Goal: Find specific page/section: Find specific page/section

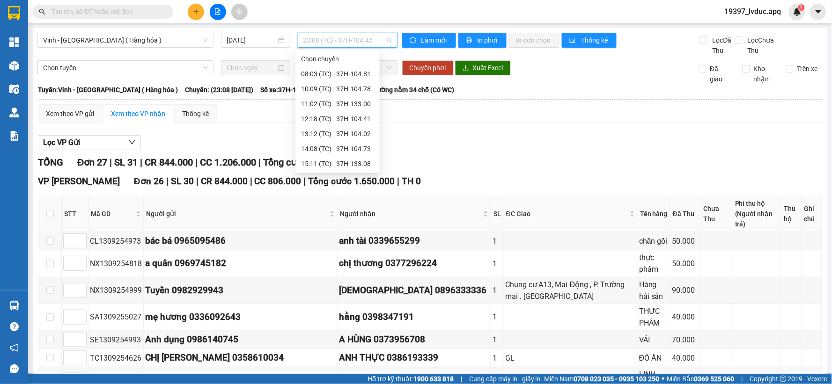
click at [321, 39] on span "23:08 (TC) - 37H-104.45" at bounding box center [347, 40] width 89 height 14
click at [345, 279] on div "23:05 (TC) - 37H-104.24" at bounding box center [337, 284] width 73 height 10
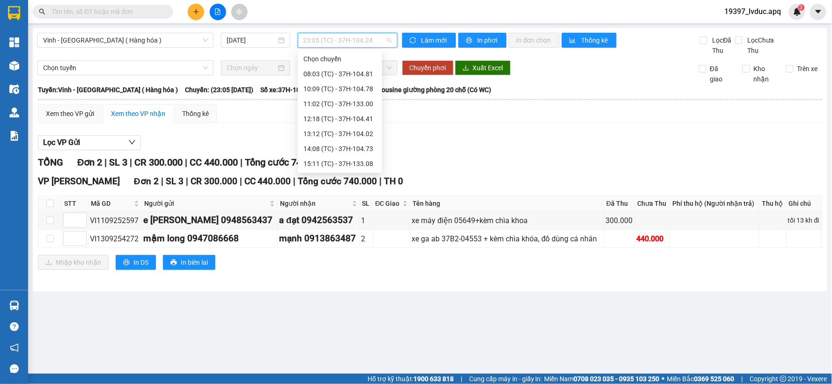
click at [354, 35] on span "23:05 (TC) - 37H-104.24" at bounding box center [347, 40] width 89 height 14
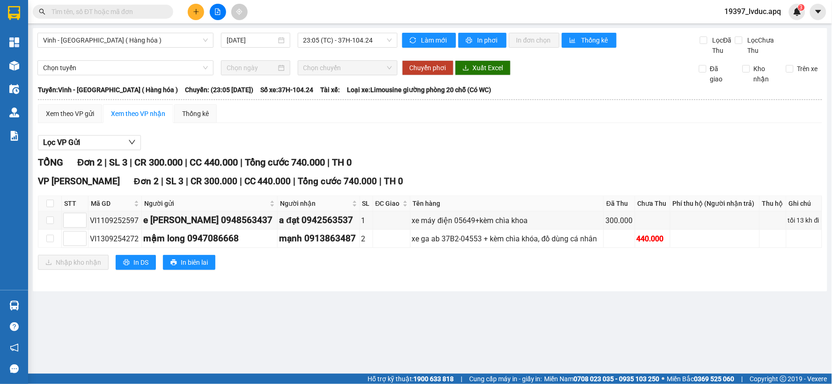
click at [350, 172] on body "Kết quả tìm kiếm ( 3 ) Bộ lọc Ngày tạo đơn gần nhất Mã ĐH Trạng thái Món hàng T…" at bounding box center [416, 192] width 832 height 384
click at [359, 45] on span "23:05 (TC) - 37H-104.24" at bounding box center [347, 40] width 89 height 14
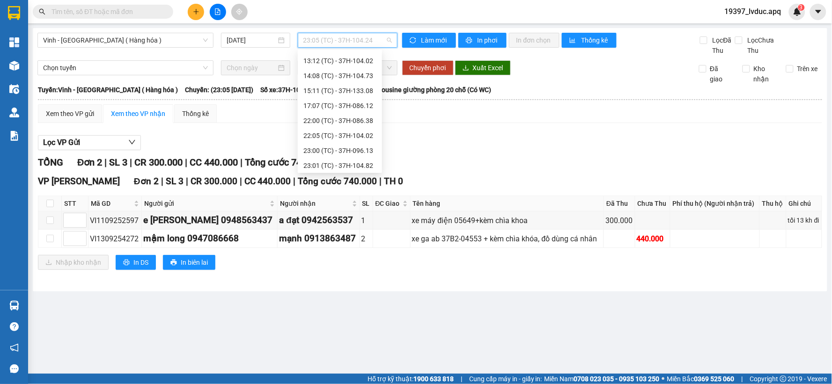
scroll to position [150, 0]
click at [363, 163] on div "23:08 (TC) - 37H-104.45" at bounding box center [339, 164] width 73 height 10
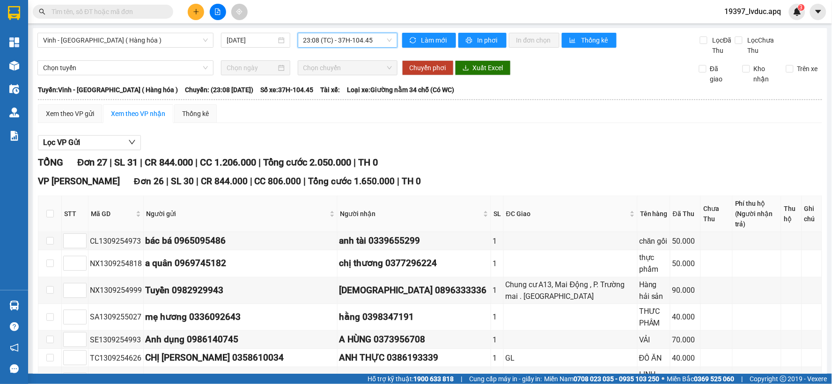
click at [361, 42] on span "23:08 (TC) - 37H-104.45" at bounding box center [347, 40] width 89 height 14
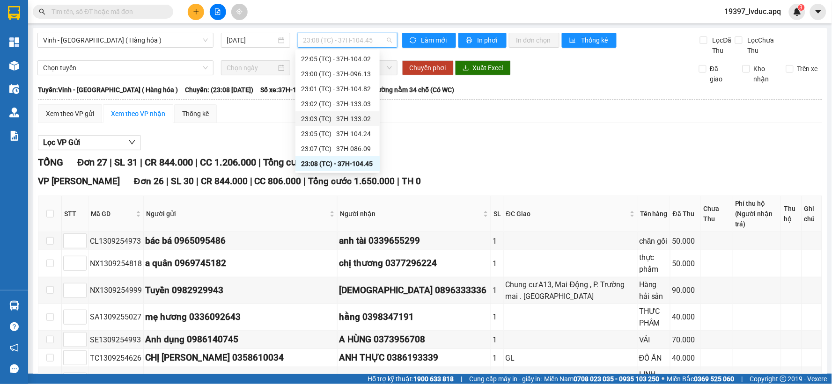
click at [354, 122] on div "23:03 (TC) - 37H-133.02" at bounding box center [337, 119] width 73 height 10
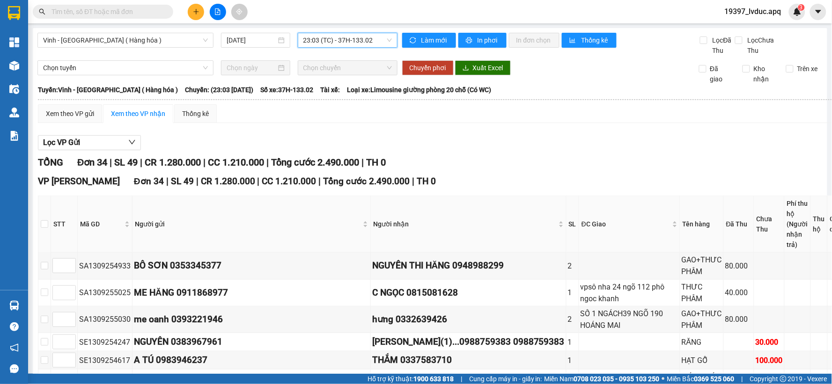
click at [361, 44] on span "23:03 (TC) - 37H-133.02" at bounding box center [347, 40] width 89 height 14
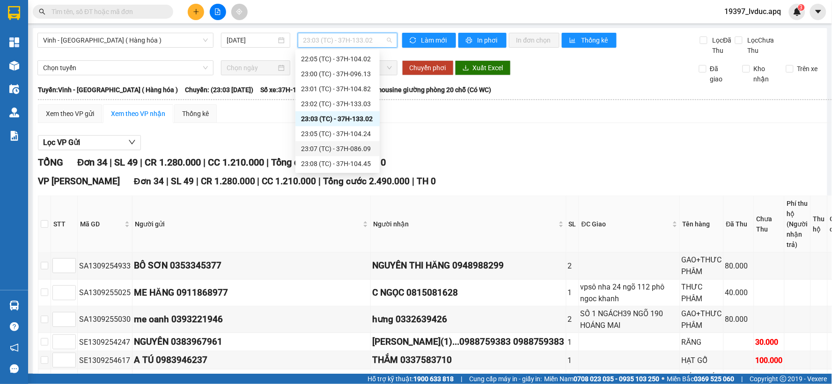
click at [366, 151] on div "23:07 (TC) - 37H-086.09" at bounding box center [337, 149] width 73 height 10
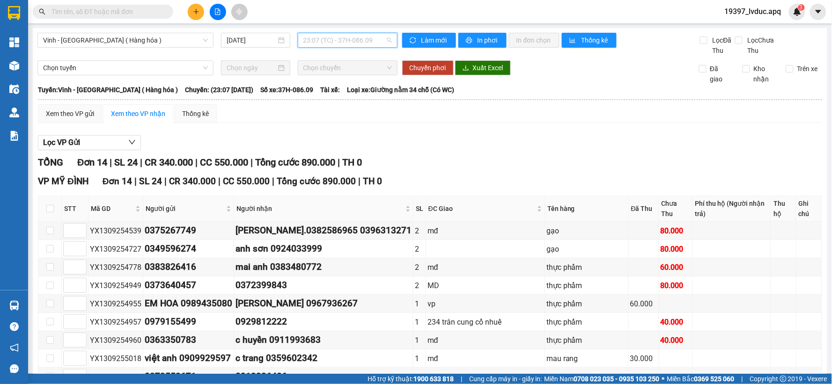
click at [368, 40] on span "23:07 (TC) - 37H-086.09" at bounding box center [347, 40] width 89 height 14
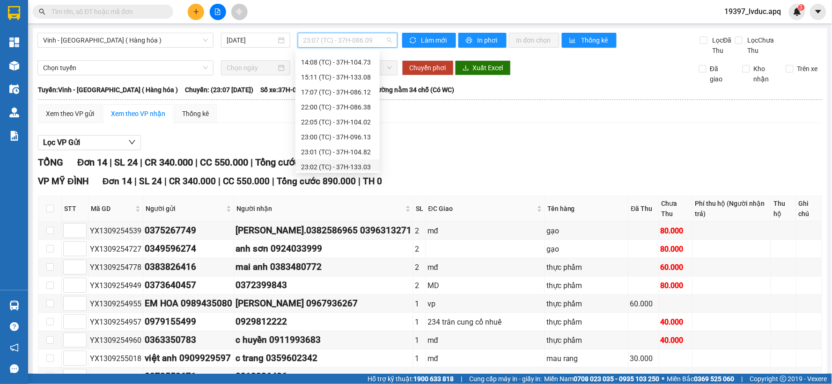
scroll to position [150, 0]
click at [364, 156] on div "23:08 (TC) - 37H-104.45" at bounding box center [337, 163] width 84 height 15
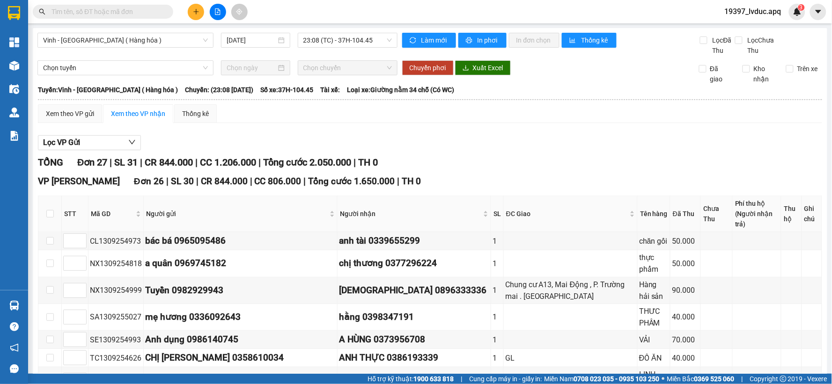
click at [376, 26] on main "Vinh - [GEOGRAPHIC_DATA] ( Hàng hóa ) [DATE] 23:08 (TC) - 37H-104.45 Làm mới In…" at bounding box center [416, 187] width 832 height 374
click at [366, 41] on span "23:08 (TC) - 37H-104.45" at bounding box center [347, 40] width 89 height 14
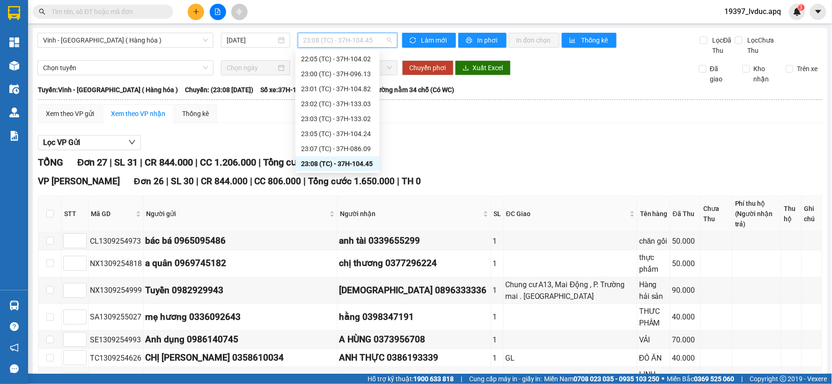
click at [356, 160] on div "23:08 (TC) - 37H-104.45" at bounding box center [337, 164] width 73 height 10
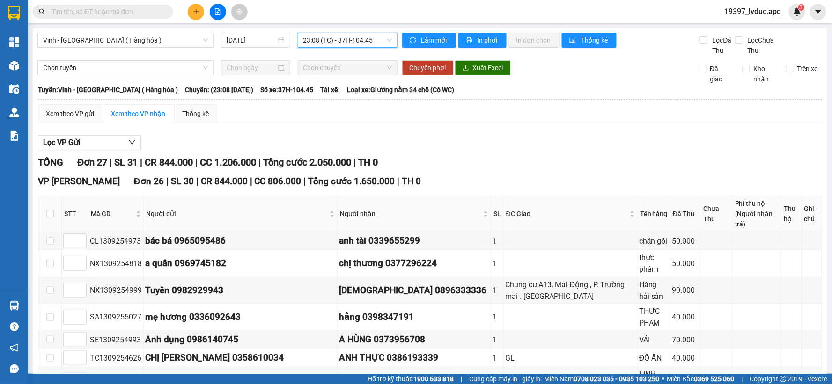
click at [336, 39] on span "23:08 (TC) - 37H-104.45" at bounding box center [347, 40] width 89 height 14
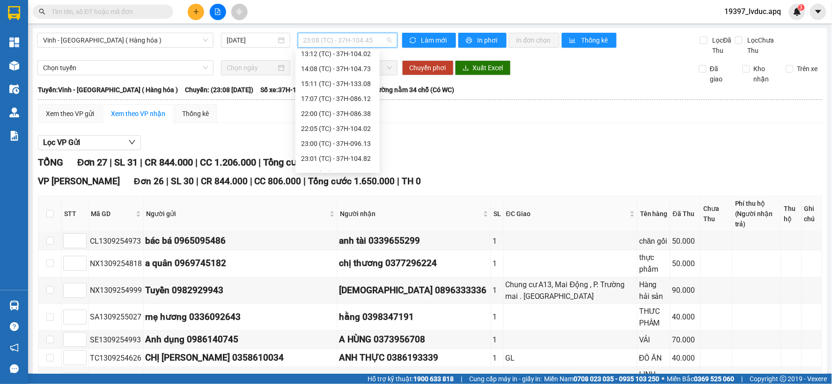
scroll to position [150, 0]
click at [363, 129] on div "23:05 (TC) - 37H-104.24" at bounding box center [337, 134] width 73 height 10
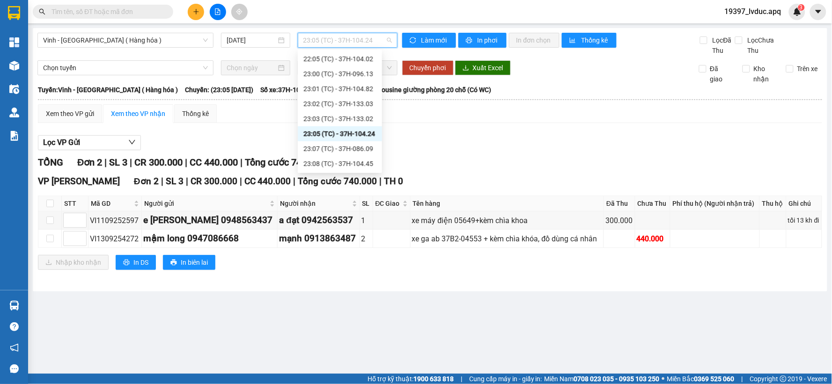
click at [374, 45] on span "23:05 (TC) - 37H-104.24" at bounding box center [347, 40] width 89 height 14
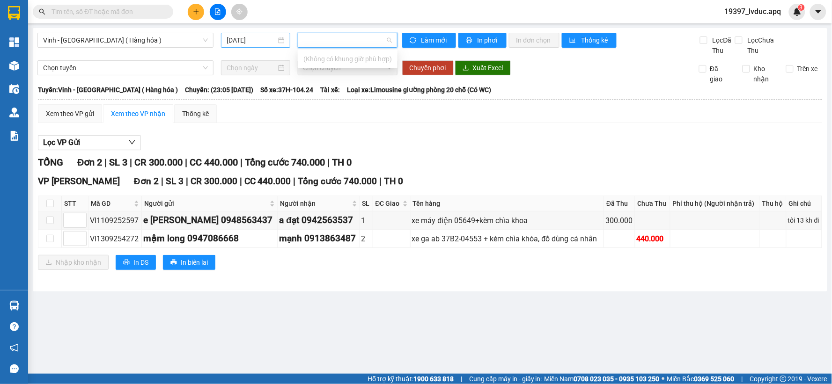
click at [246, 40] on input "[DATE]" at bounding box center [251, 40] width 49 height 10
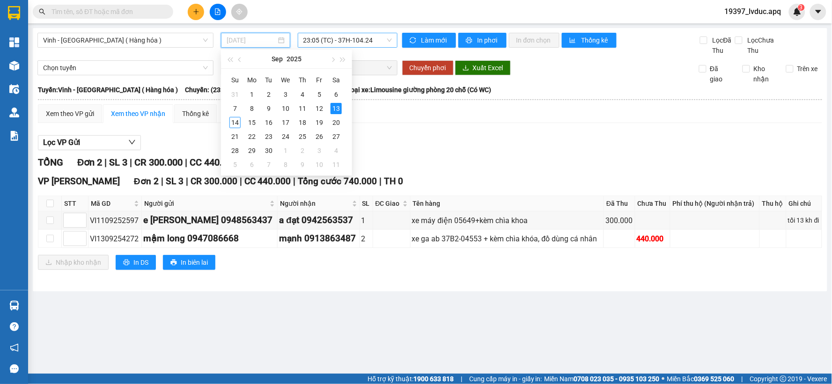
click at [335, 105] on div "13" at bounding box center [336, 108] width 11 height 11
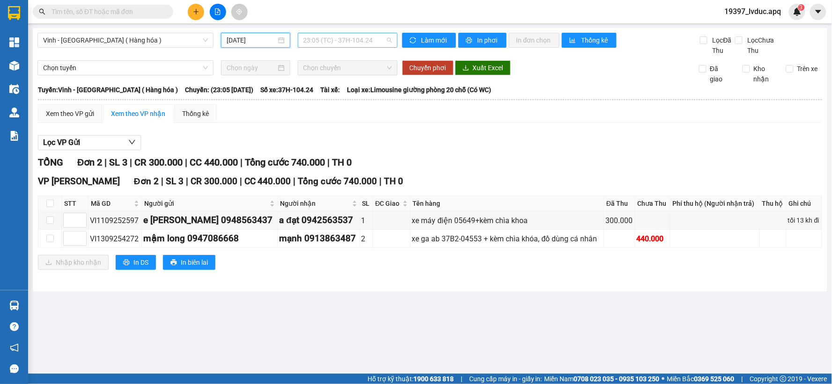
click at [347, 44] on span "23:05 (TC) - 37H-104.24" at bounding box center [347, 40] width 89 height 14
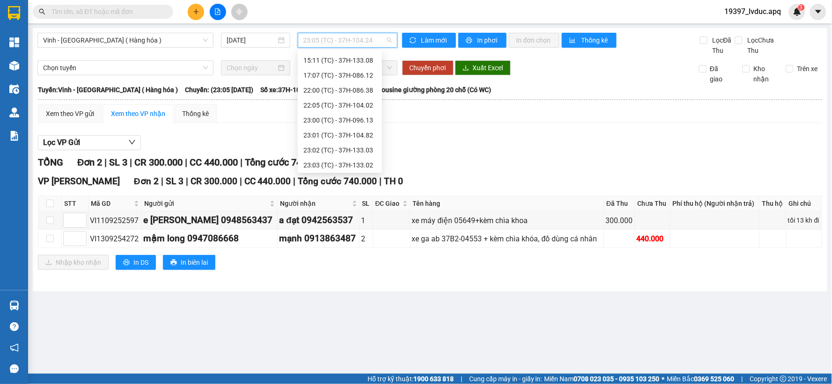
scroll to position [104, 0]
click at [345, 153] on div "23:02 (TC) - 37H-133.03" at bounding box center [339, 150] width 73 height 10
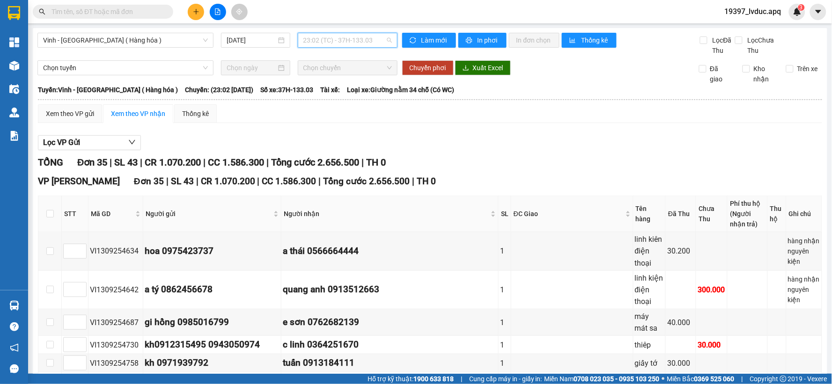
click at [335, 42] on span "23:02 (TC) - 37H-133.03" at bounding box center [347, 40] width 89 height 14
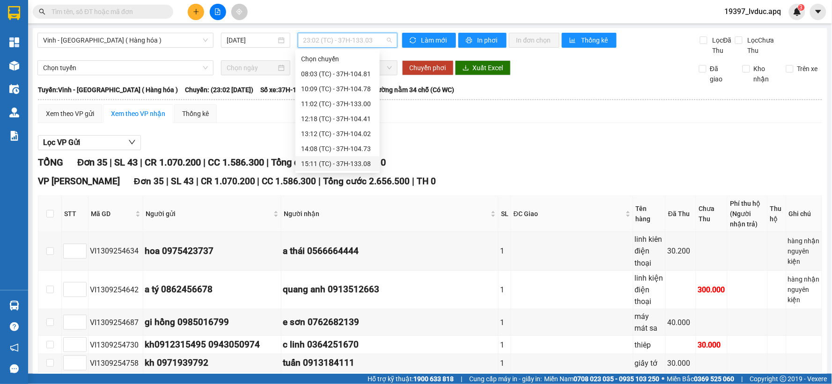
click at [358, 165] on div "15:11 (TC) - 37H-133.08" at bounding box center [337, 164] width 73 height 10
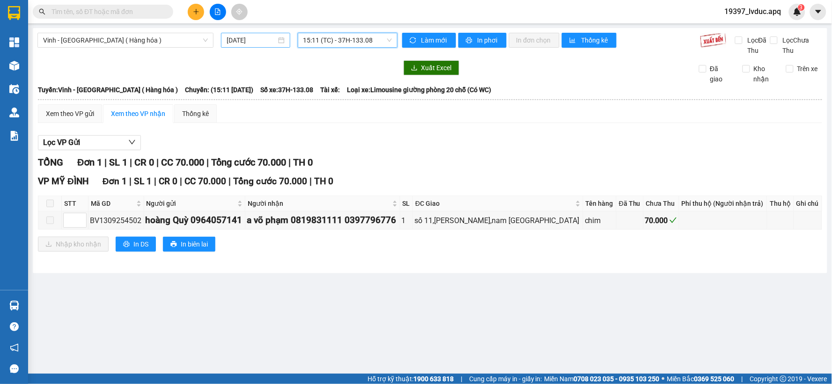
click at [267, 41] on input "[DATE]" at bounding box center [251, 40] width 49 height 10
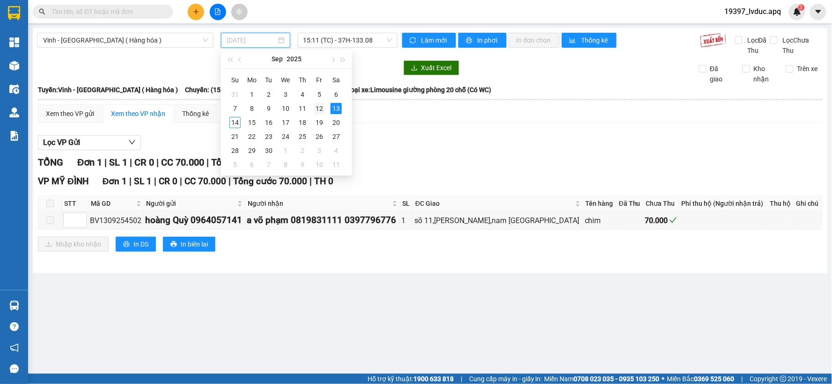
click at [315, 106] on div "12" at bounding box center [319, 108] width 11 height 11
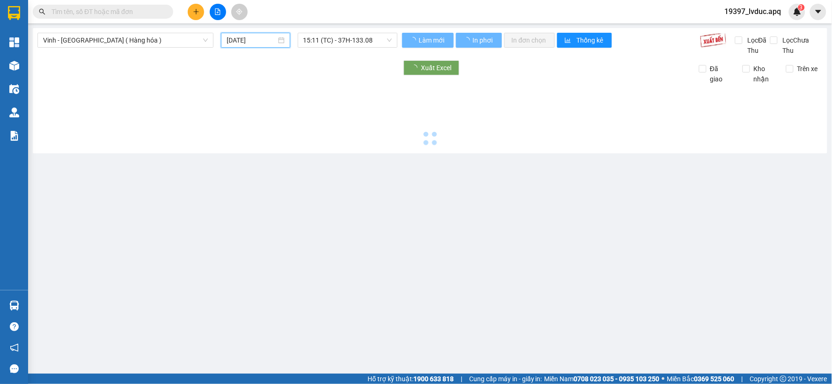
type input "[DATE]"
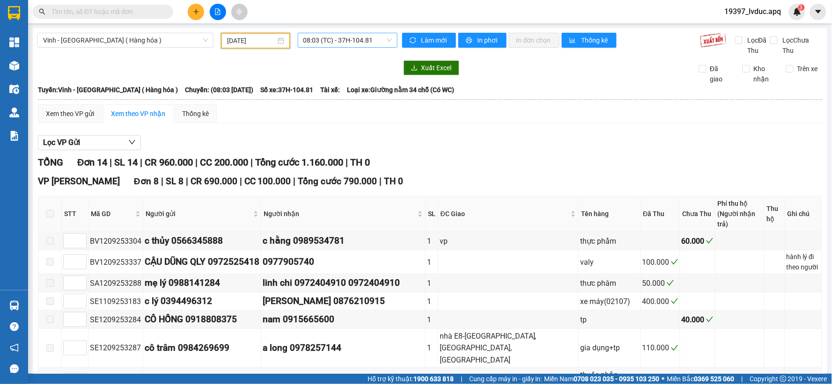
click at [347, 44] on span "08:03 (TC) - 37H-104.81" at bounding box center [347, 40] width 89 height 14
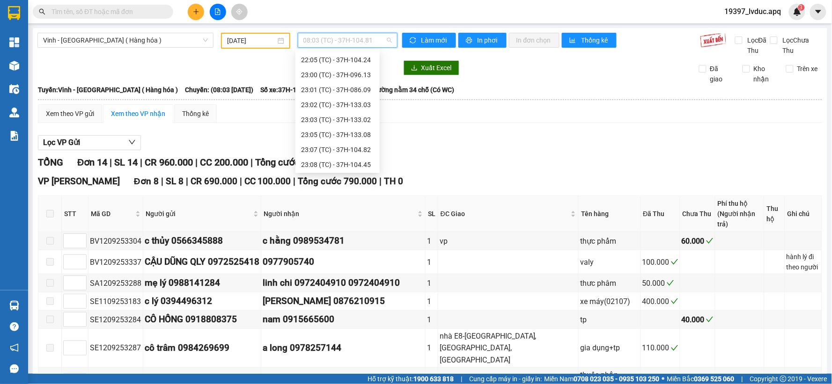
scroll to position [150, 0]
click at [367, 99] on div "23:02 (TC) - 37H-133.03" at bounding box center [337, 104] width 73 height 10
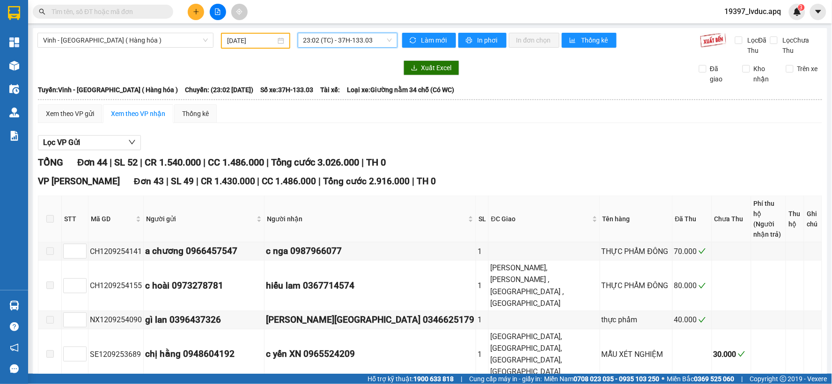
click at [370, 43] on span "23:02 (TC) - 37H-133.03" at bounding box center [347, 40] width 89 height 14
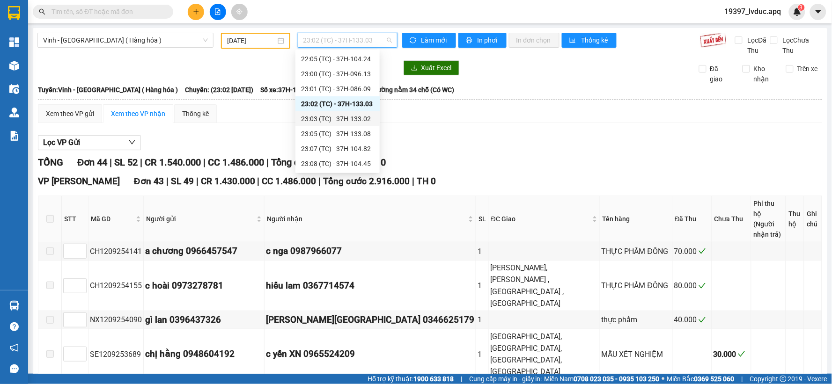
click at [362, 119] on div "23:03 (TC) - 37H-133.02" at bounding box center [337, 119] width 73 height 10
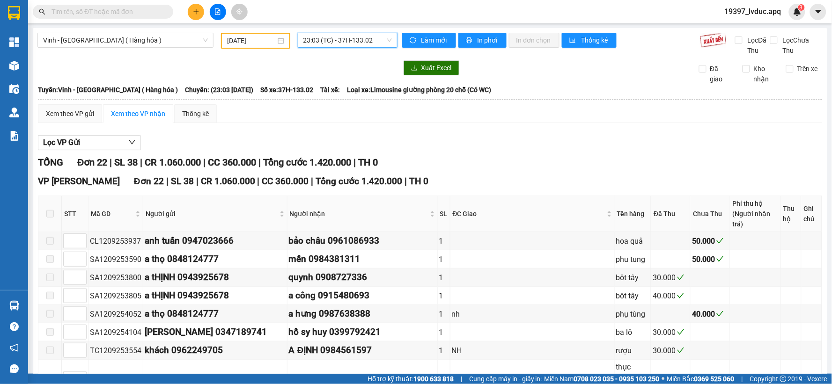
click at [380, 44] on span "23:03 (TC) - 37H-133.02" at bounding box center [347, 40] width 89 height 14
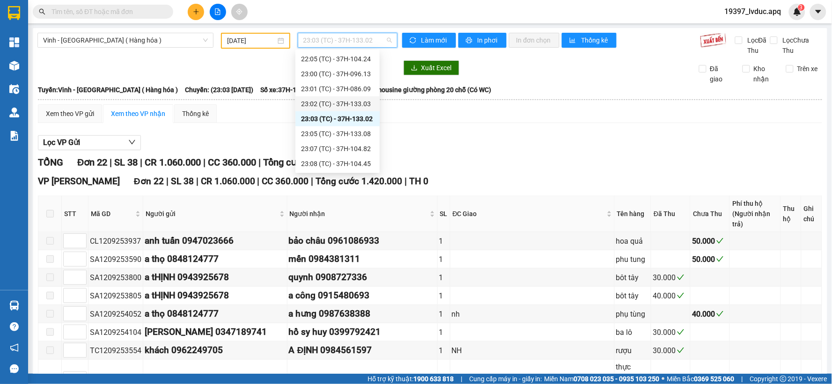
click at [362, 101] on div "23:02 (TC) - 37H-133.03" at bounding box center [337, 104] width 73 height 10
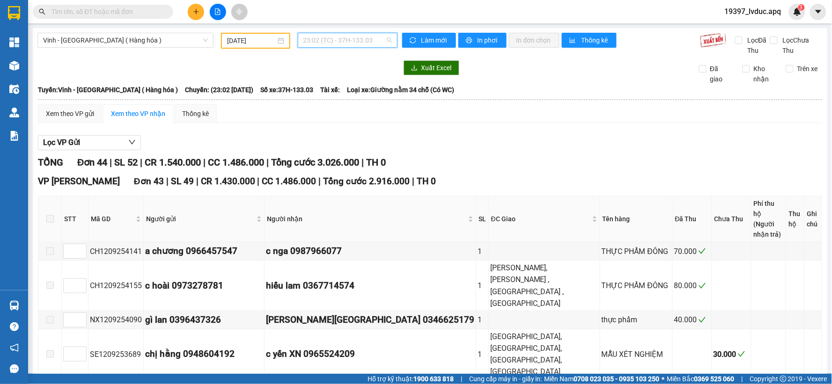
click at [384, 38] on span "23:02 (TC) - 37H-133.03" at bounding box center [347, 40] width 89 height 14
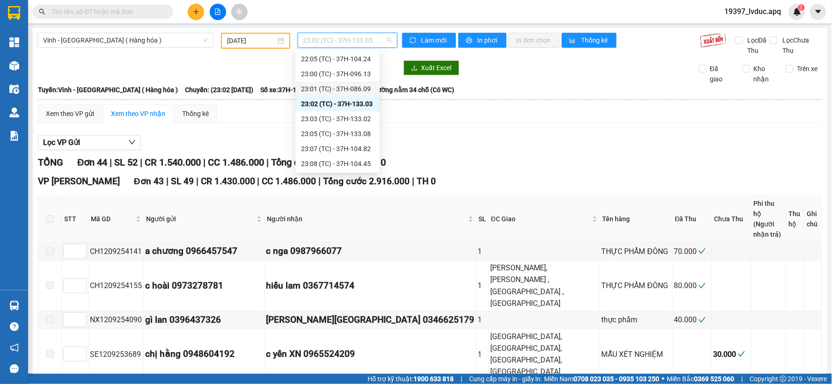
click at [363, 87] on div "23:01 (TC) - 37H-086.09" at bounding box center [337, 89] width 73 height 10
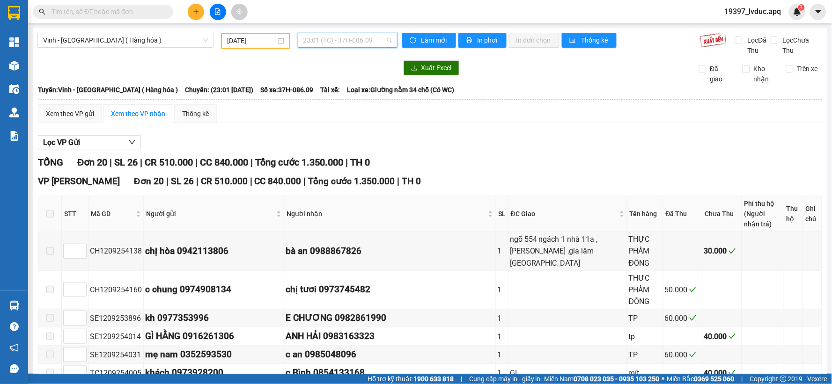
click at [347, 47] on div "23:01 (TC) - 37H-086.09" at bounding box center [348, 40] width 100 height 15
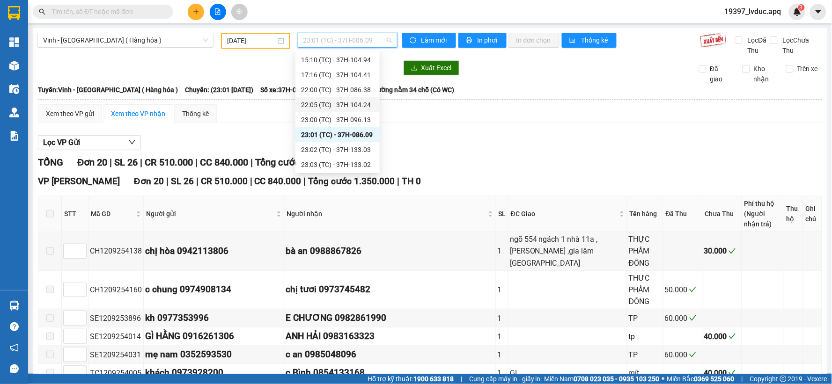
scroll to position [150, 0]
click at [358, 162] on div "23:08 (TC) - 37H-104.45" at bounding box center [337, 164] width 73 height 10
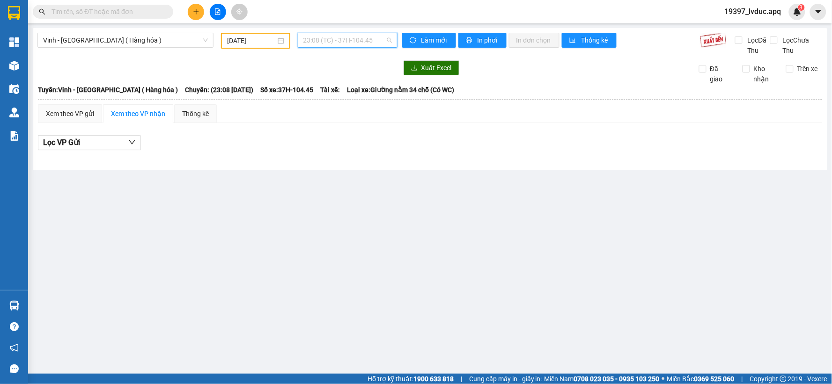
click at [328, 43] on span "23:08 (TC) - 37H-104.45" at bounding box center [347, 40] width 89 height 14
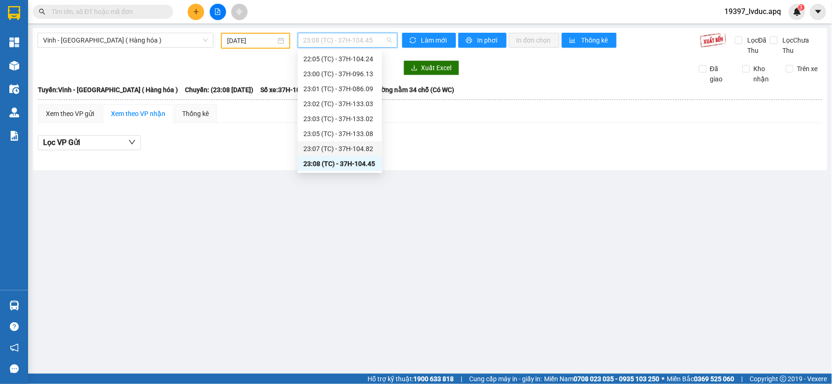
click at [359, 144] on div "23:07 (TC) - 37H-104.82" at bounding box center [339, 149] width 73 height 10
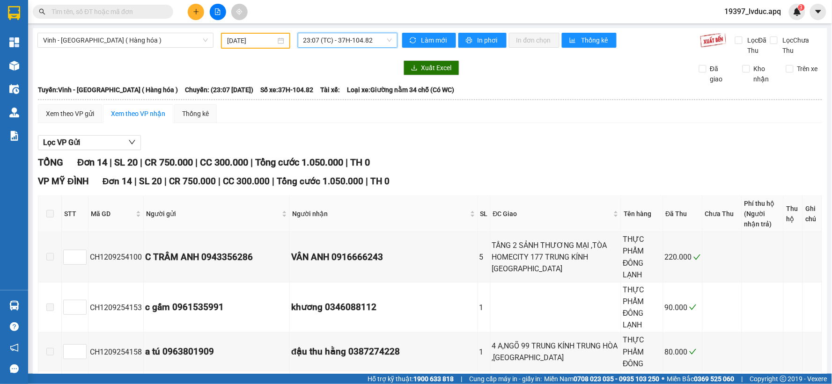
click at [369, 39] on span "23:07 (TC) - 37H-104.82" at bounding box center [347, 40] width 89 height 14
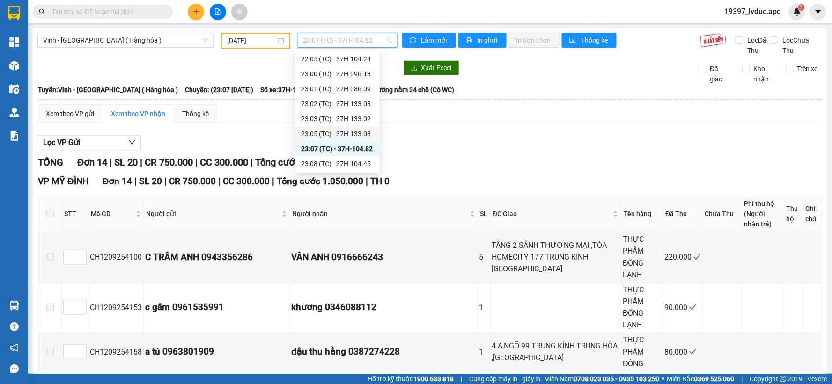
click at [354, 140] on div "23:05 (TC) - 37H-133.08" at bounding box center [337, 133] width 84 height 15
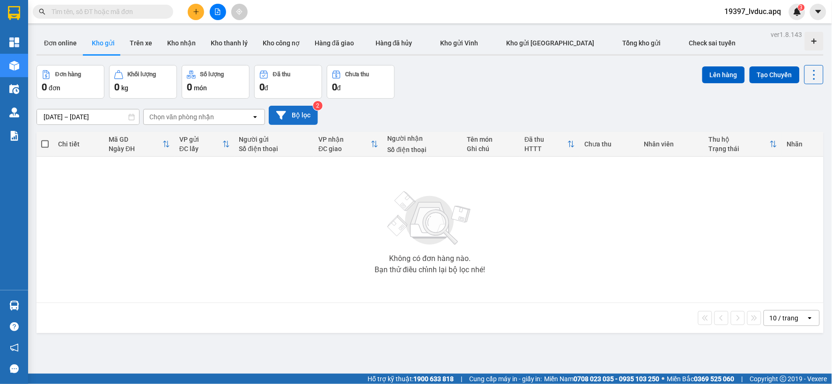
click at [289, 112] on button "Bộ lọc" at bounding box center [293, 115] width 49 height 19
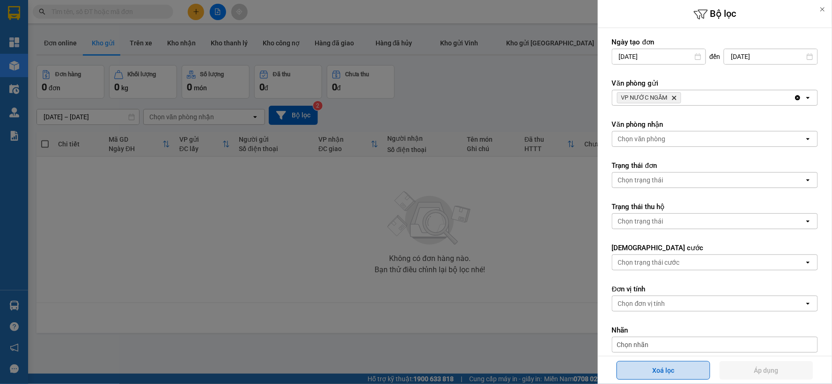
click at [687, 372] on button "Xoá lọc" at bounding box center [664, 370] width 94 height 19
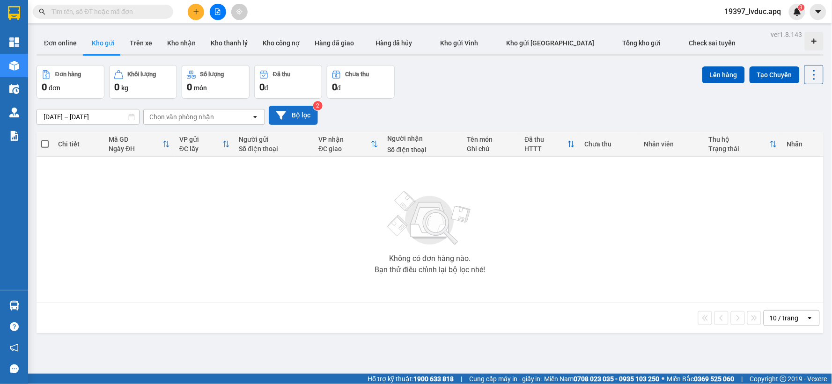
click at [284, 124] on button "Bộ lọc" at bounding box center [293, 115] width 49 height 19
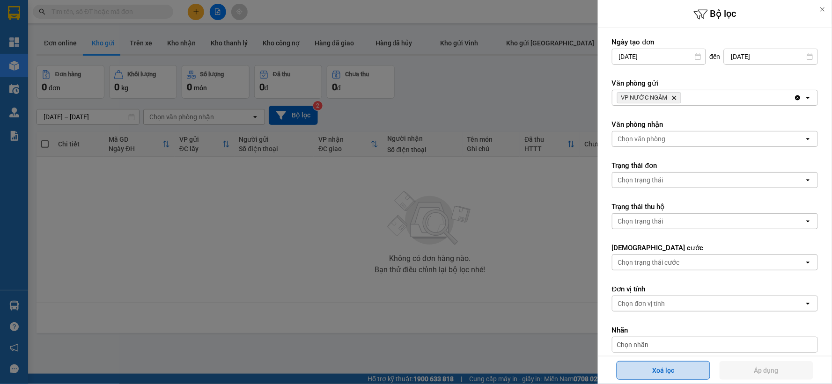
click at [681, 373] on button "Xoá lọc" at bounding box center [664, 370] width 94 height 19
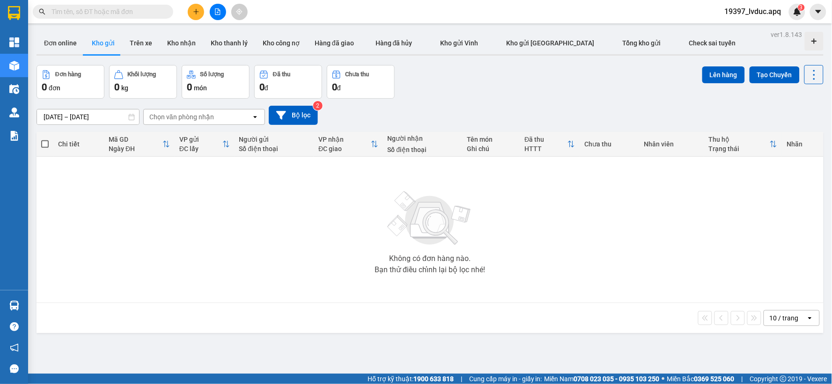
click at [218, 12] on icon "file-add" at bounding box center [217, 11] width 7 height 7
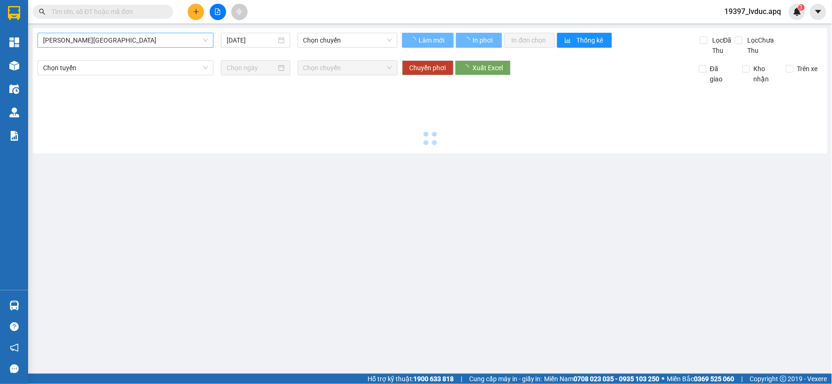
click at [97, 41] on span "[PERSON_NAME][GEOGRAPHIC_DATA]" at bounding box center [125, 40] width 165 height 14
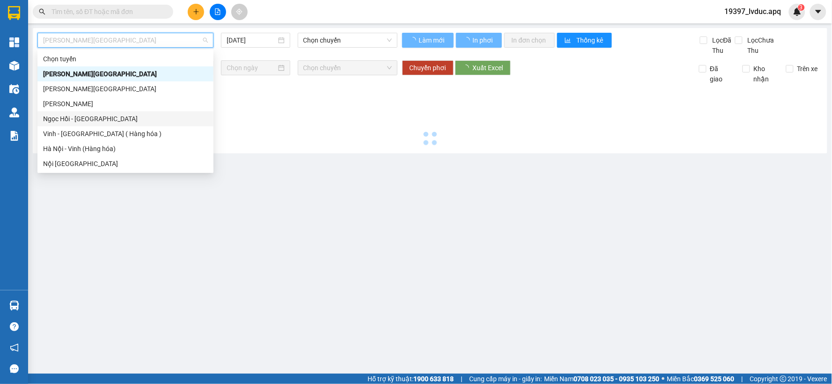
type input "[DATE]"
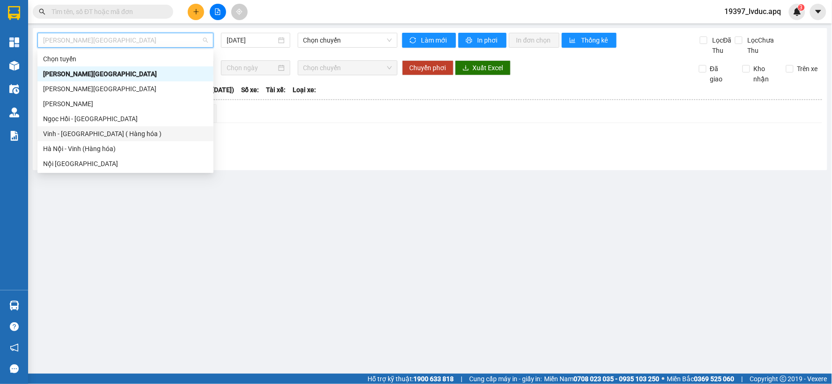
click at [74, 132] on div "Vinh - [GEOGRAPHIC_DATA] ( Hàng hóa )" at bounding box center [125, 134] width 165 height 10
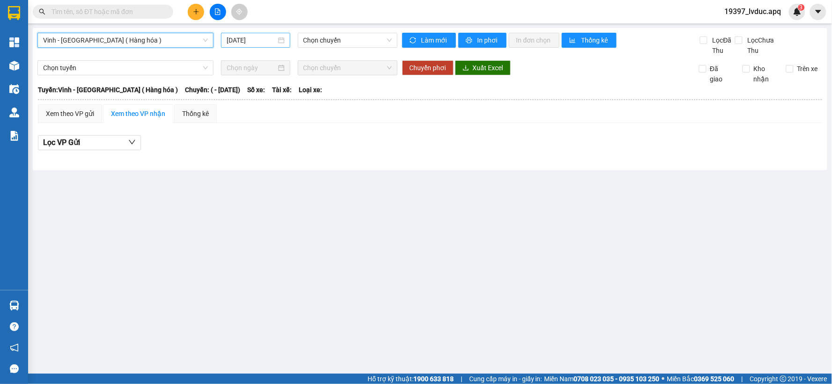
click at [260, 38] on input "[DATE]" at bounding box center [251, 40] width 49 height 10
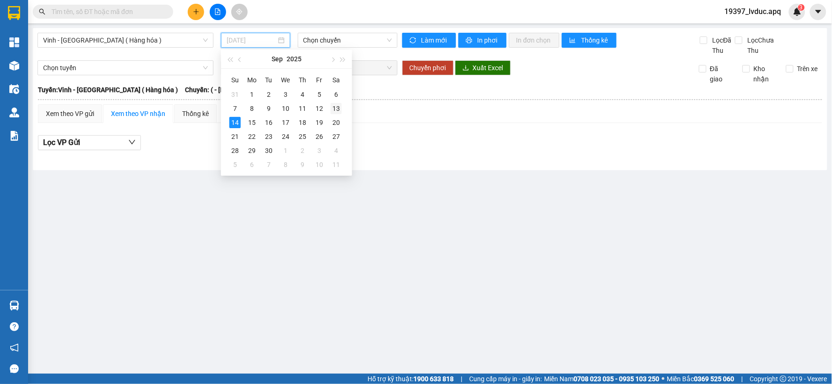
click at [333, 107] on div "13" at bounding box center [336, 108] width 11 height 11
type input "[DATE]"
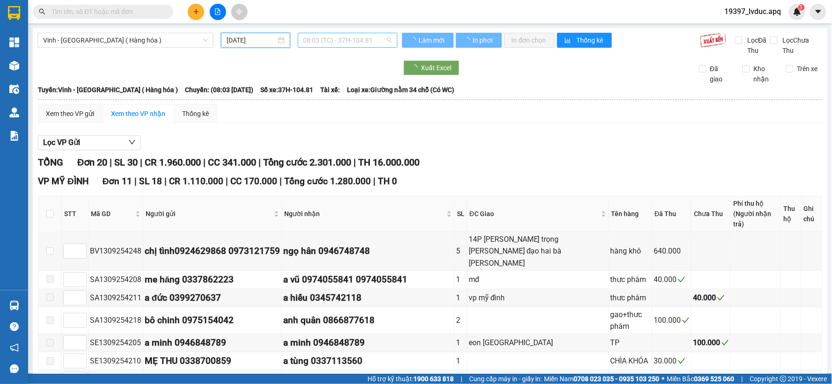
click at [339, 40] on span "08:03 (TC) - 37H-104.81" at bounding box center [347, 40] width 89 height 14
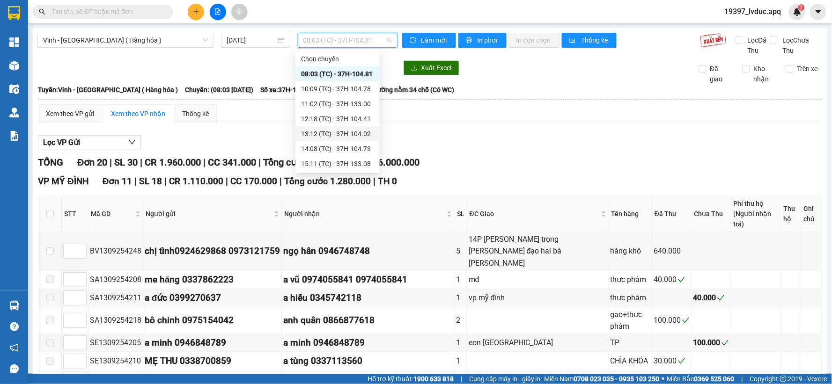
scroll to position [150, 0]
click at [354, 103] on div "23:02 (TC) - 37H-133.03" at bounding box center [337, 104] width 73 height 10
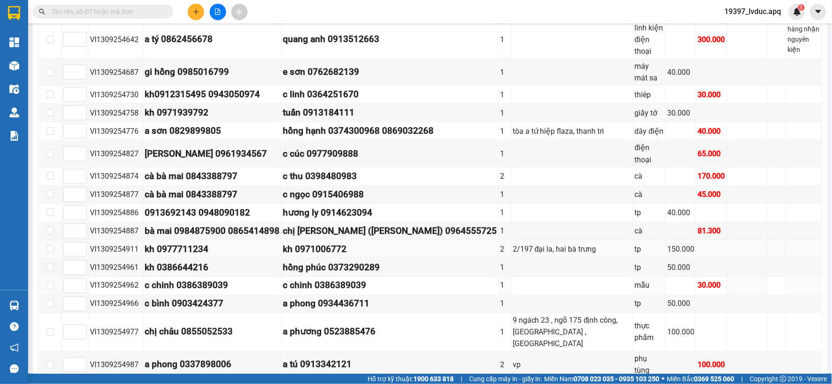
scroll to position [364, 0]
